Goal: Task Accomplishment & Management: Complete application form

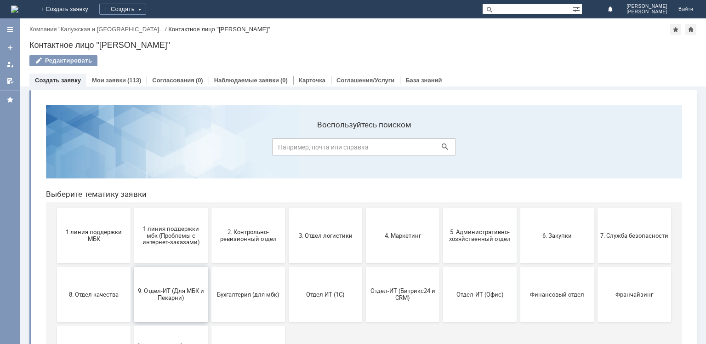
click at [167, 269] on button "9. Отдел-ИТ (Для МБК и Пекарни)" at bounding box center [171, 294] width 74 height 55
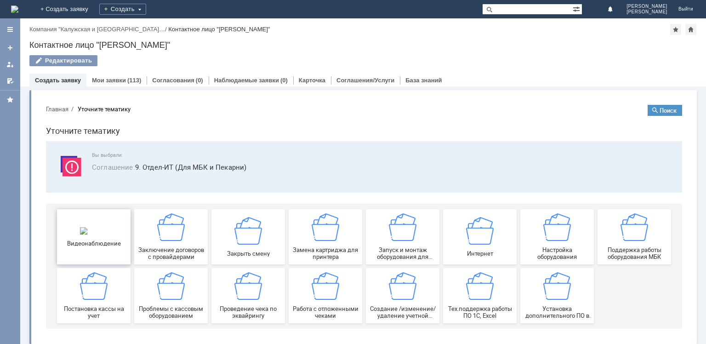
click at [98, 245] on span "Видеонаблюдение" at bounding box center [94, 242] width 68 height 7
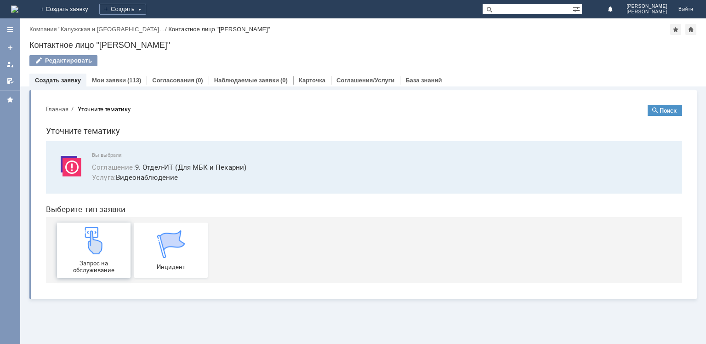
click at [86, 241] on img at bounding box center [94, 241] width 28 height 28
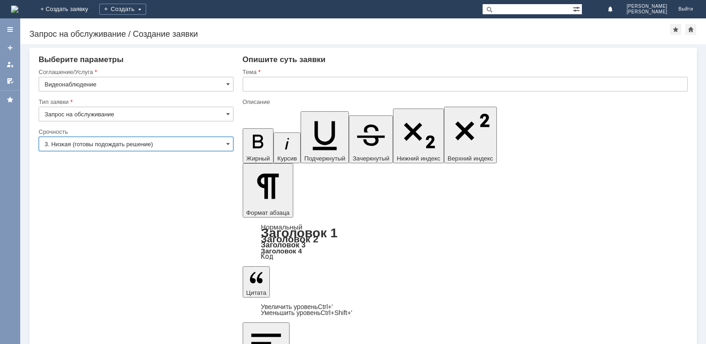
click at [209, 143] on input "3. Низкая (готовы подождать решение)" at bounding box center [136, 143] width 195 height 15
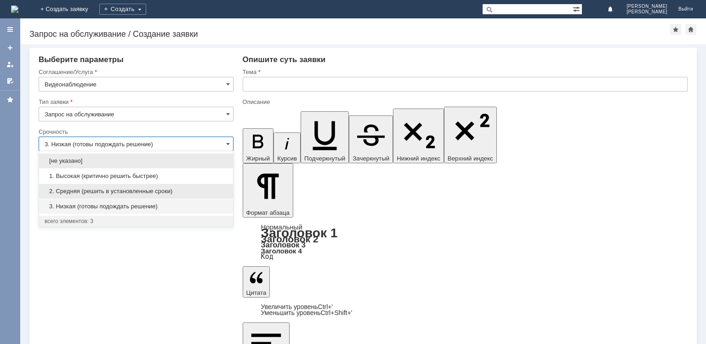
click at [157, 187] on div "2. Средняя (решить в установленные сроки)" at bounding box center [136, 191] width 194 height 15
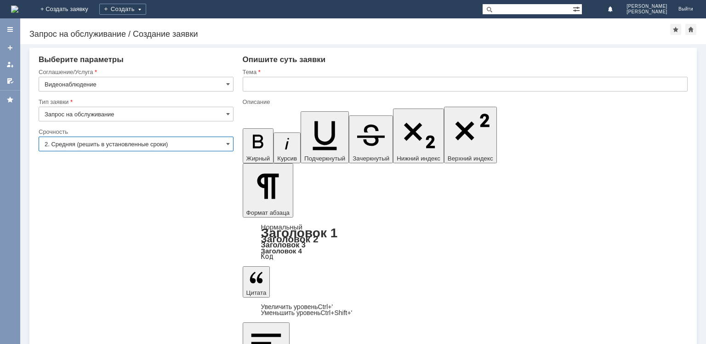
type input "2. Средняя (решить в установленные сроки)"
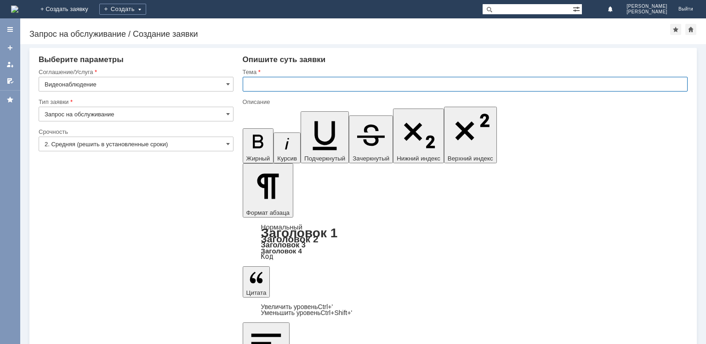
click at [314, 85] on input "text" at bounding box center [465, 84] width 445 height 15
type input "Не открываются камеры"
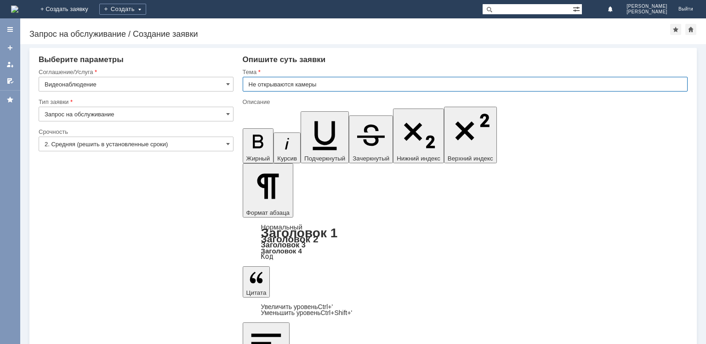
click at [296, 82] on input "Не открываются камеры" at bounding box center [465, 84] width 445 height 15
click at [366, 83] on input "Не открывается просмотр камеры" at bounding box center [465, 84] width 445 height 15
type input "Не открывается просмотр камер"
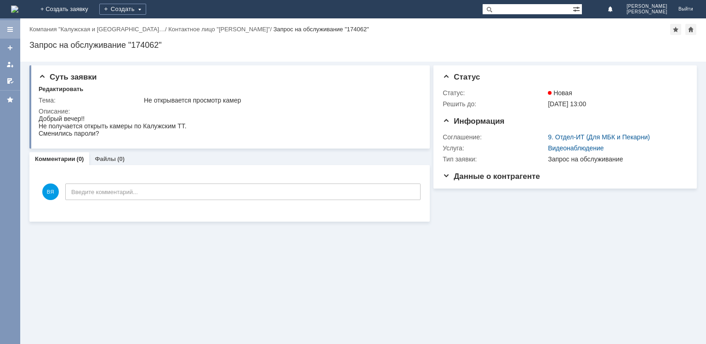
click at [13, 29] on div at bounding box center [9, 29] width 7 height 7
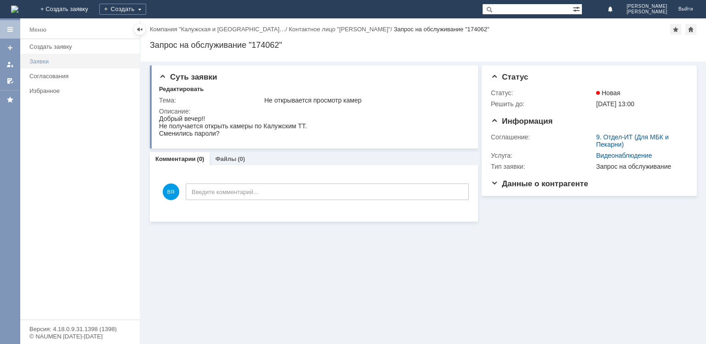
click at [61, 66] on link "Заявки" at bounding box center [82, 61] width 112 height 14
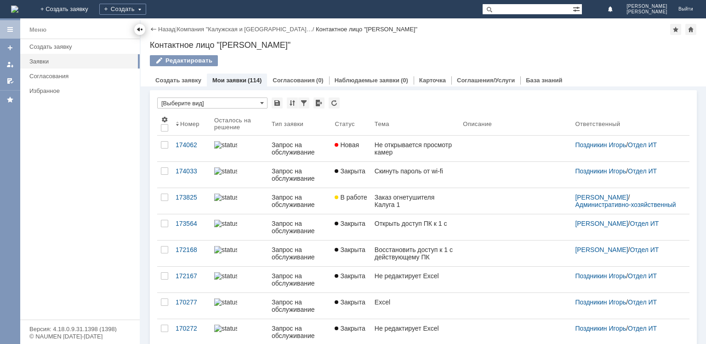
click at [139, 28] on div at bounding box center [139, 29] width 7 height 7
